Goal: Information Seeking & Learning: Learn about a topic

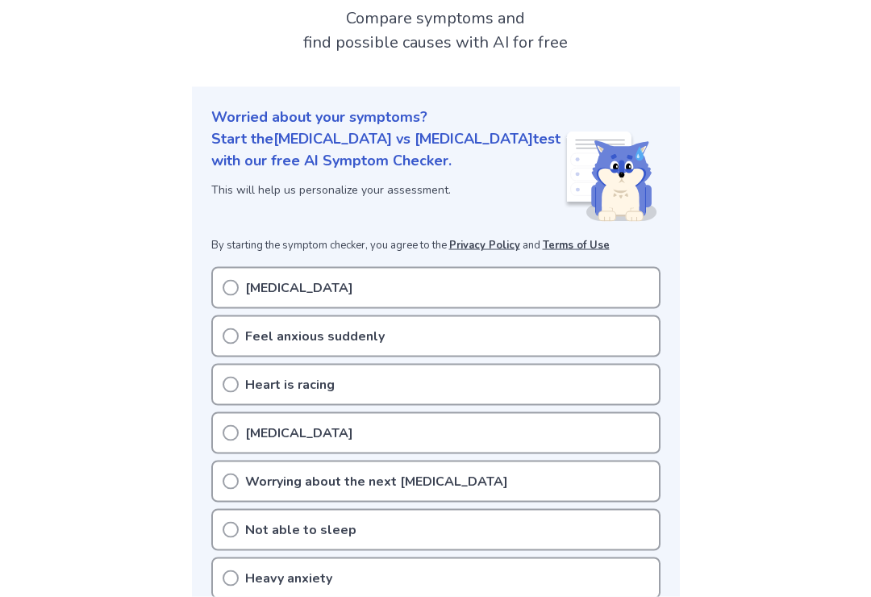
scroll to position [136, 0]
click at [291, 315] on div "Feel anxious suddenly" at bounding box center [435, 336] width 449 height 42
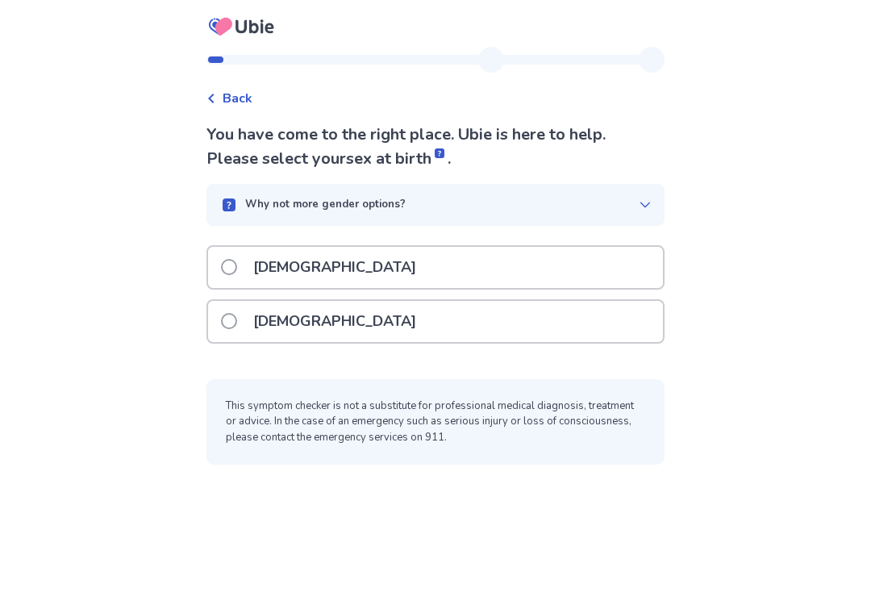
click at [248, 309] on label "[DEMOGRAPHIC_DATA]" at bounding box center [323, 321] width 205 height 41
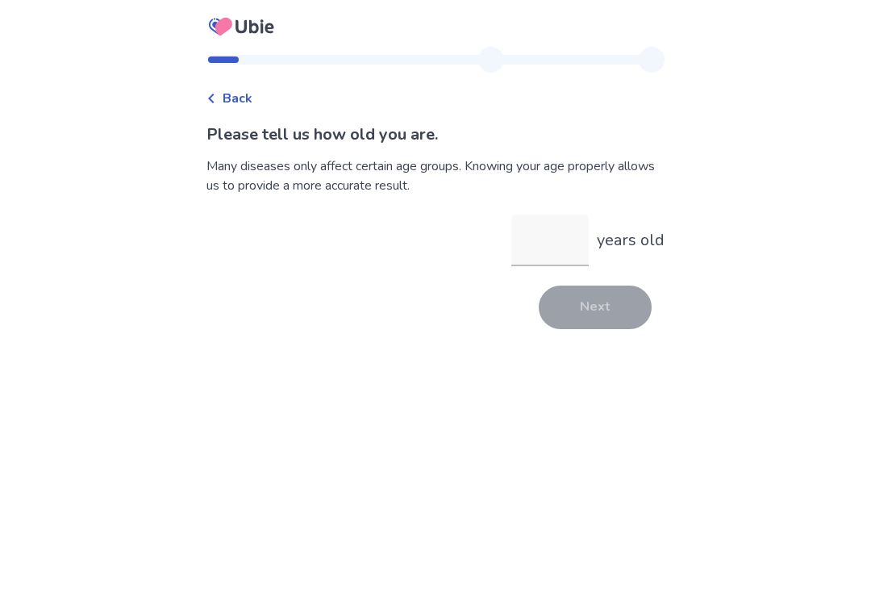
click at [565, 227] on input "years old" at bounding box center [549, 241] width 77 height 52
